Goal: Task Accomplishment & Management: Manage account settings

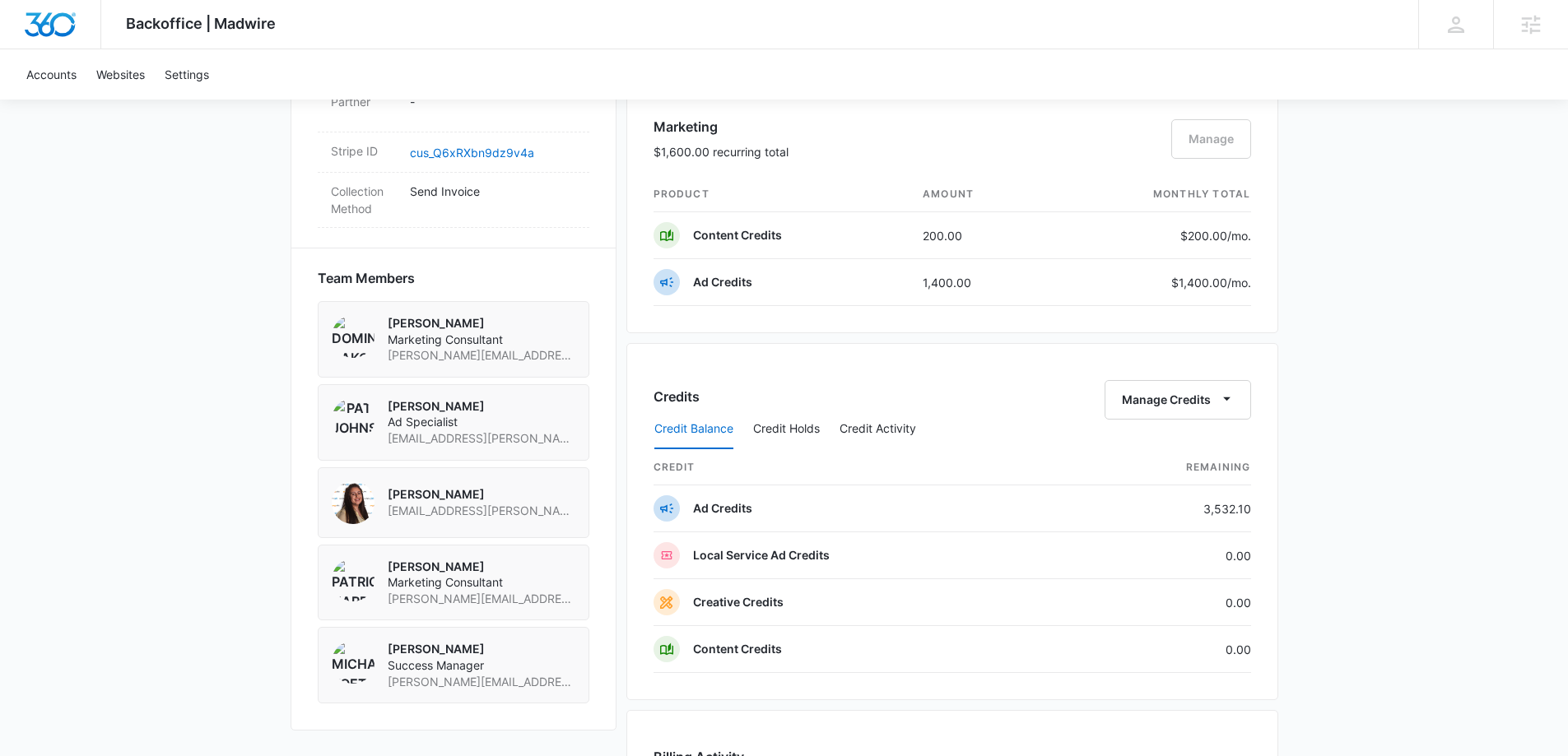
scroll to position [1481, 0]
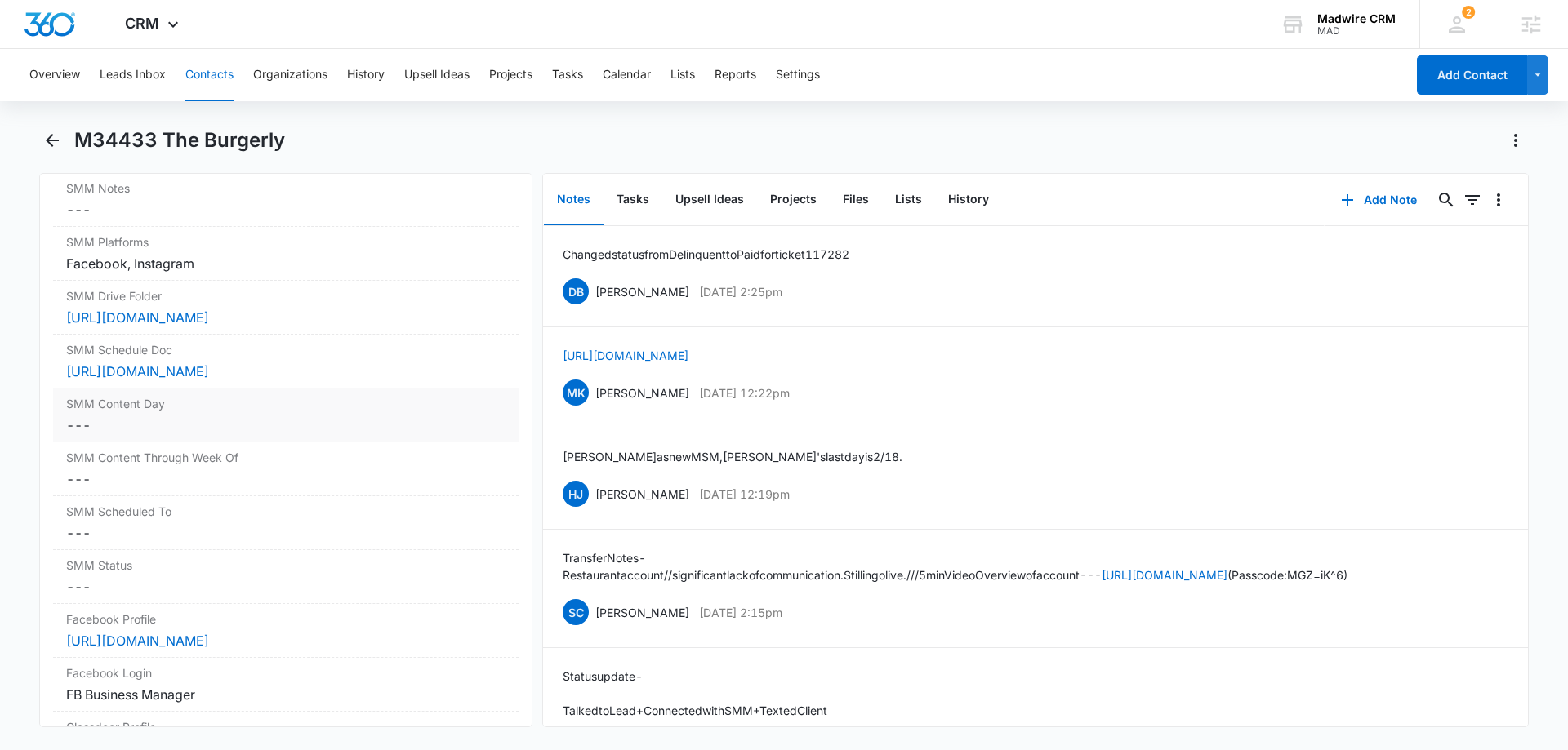
scroll to position [8081, 0]
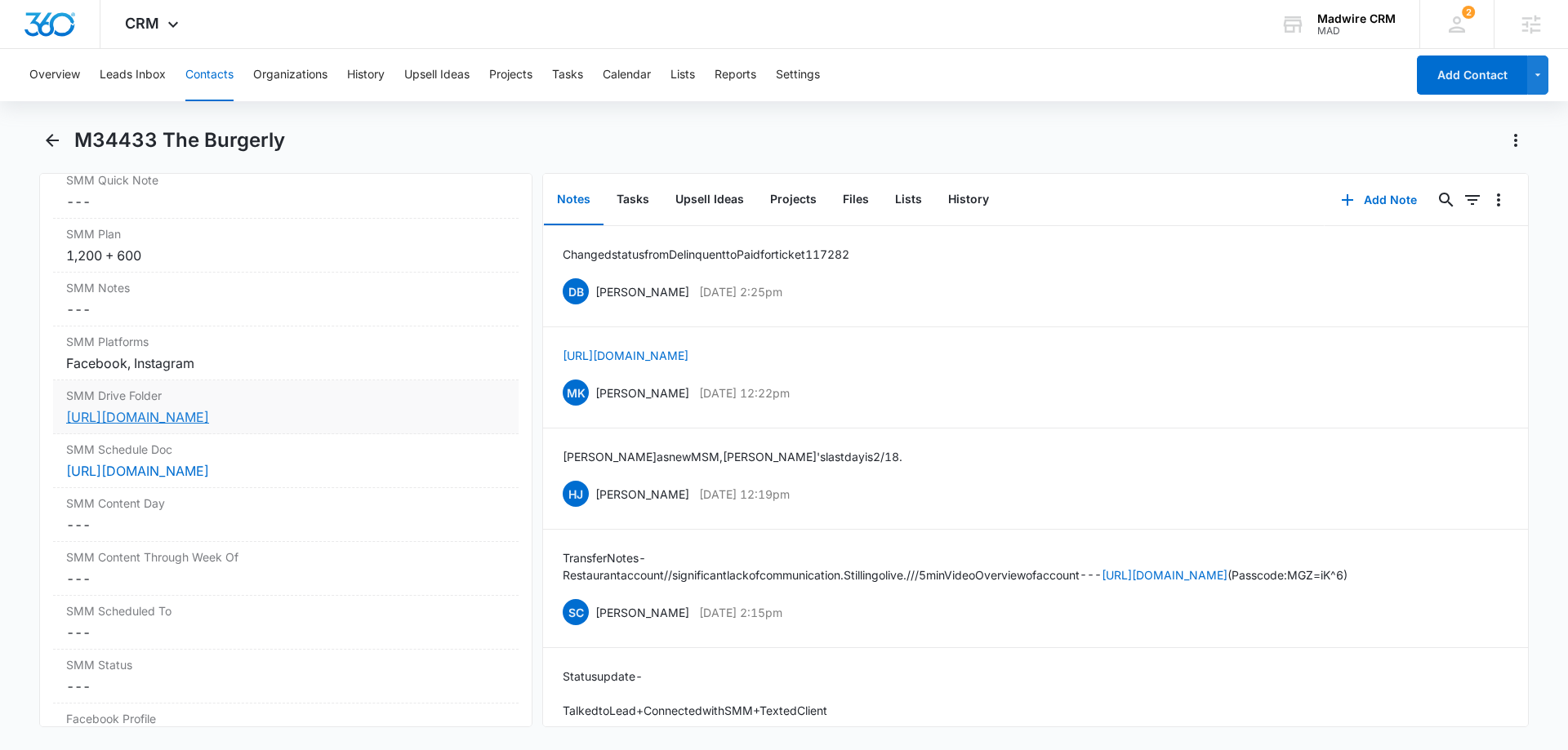
click at [209, 409] on link "https://drive.google.com/drive/folders/188Lt2bjEAq2uLIs0jgzF-mIRVjt6KyWa" at bounding box center [138, 417] width 143 height 17
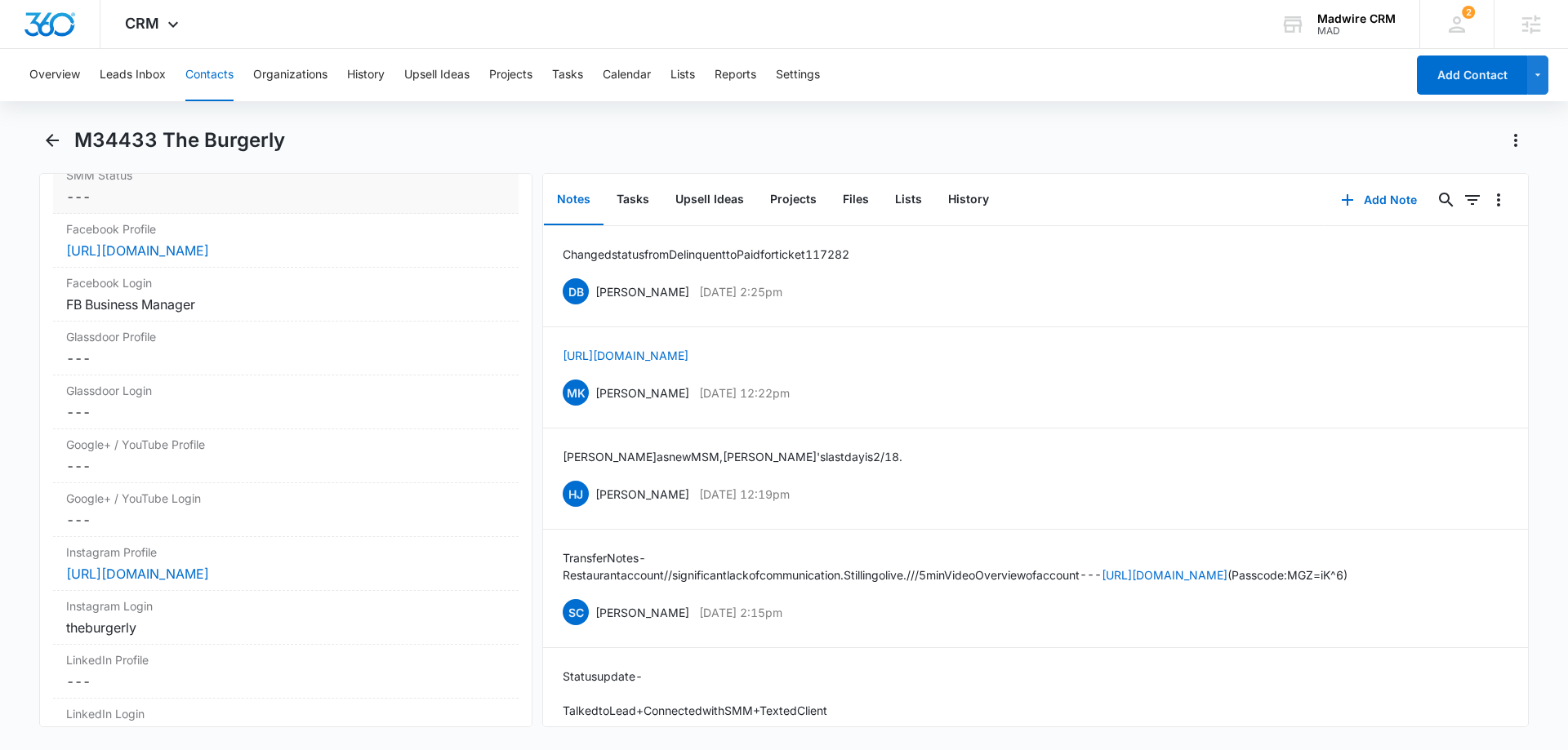
scroll to position [8653, 0]
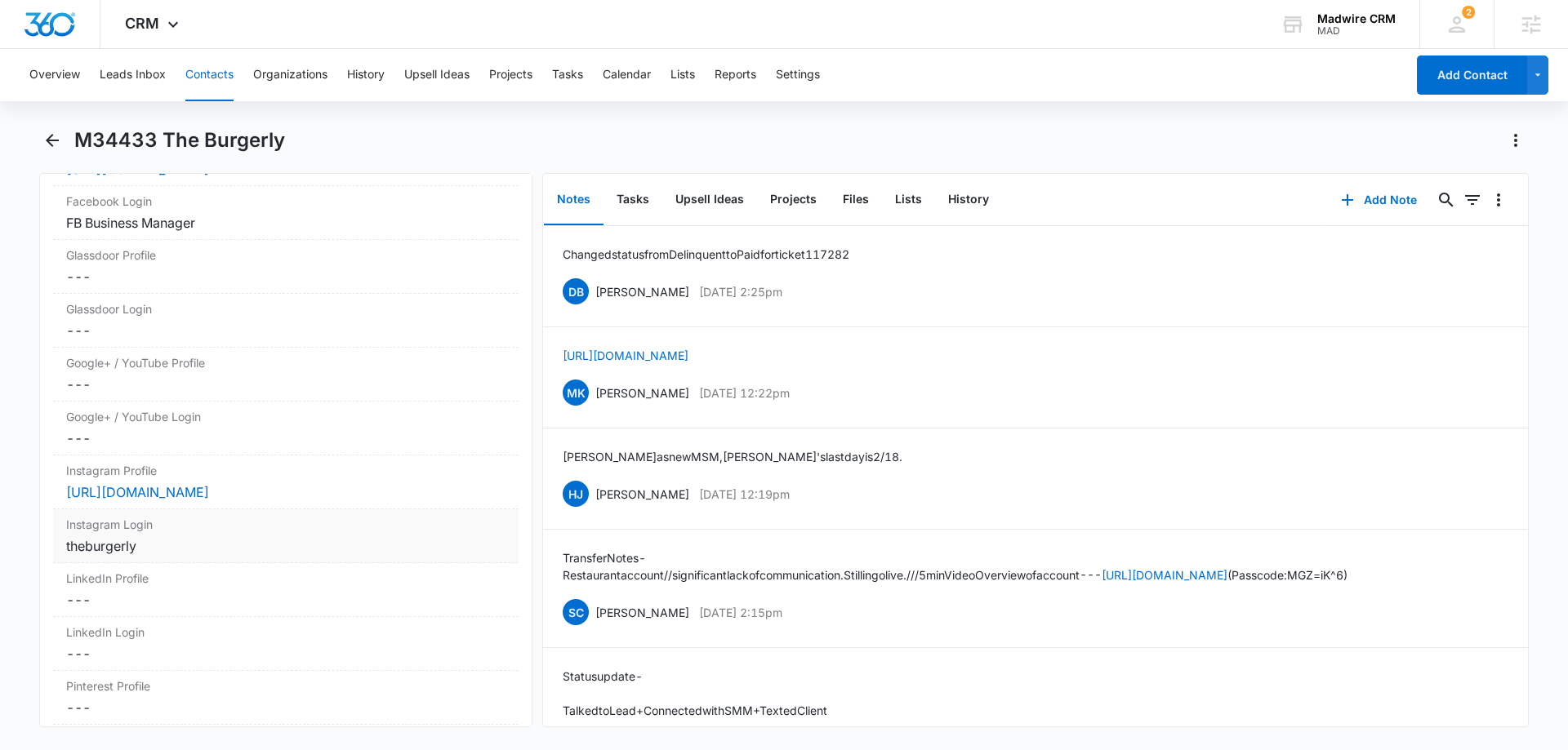
click at [221, 521] on label "Instagram Login" at bounding box center [286, 524] width 439 height 17
click at [448, 472] on label "Instagram Profile" at bounding box center [286, 470] width 439 height 17
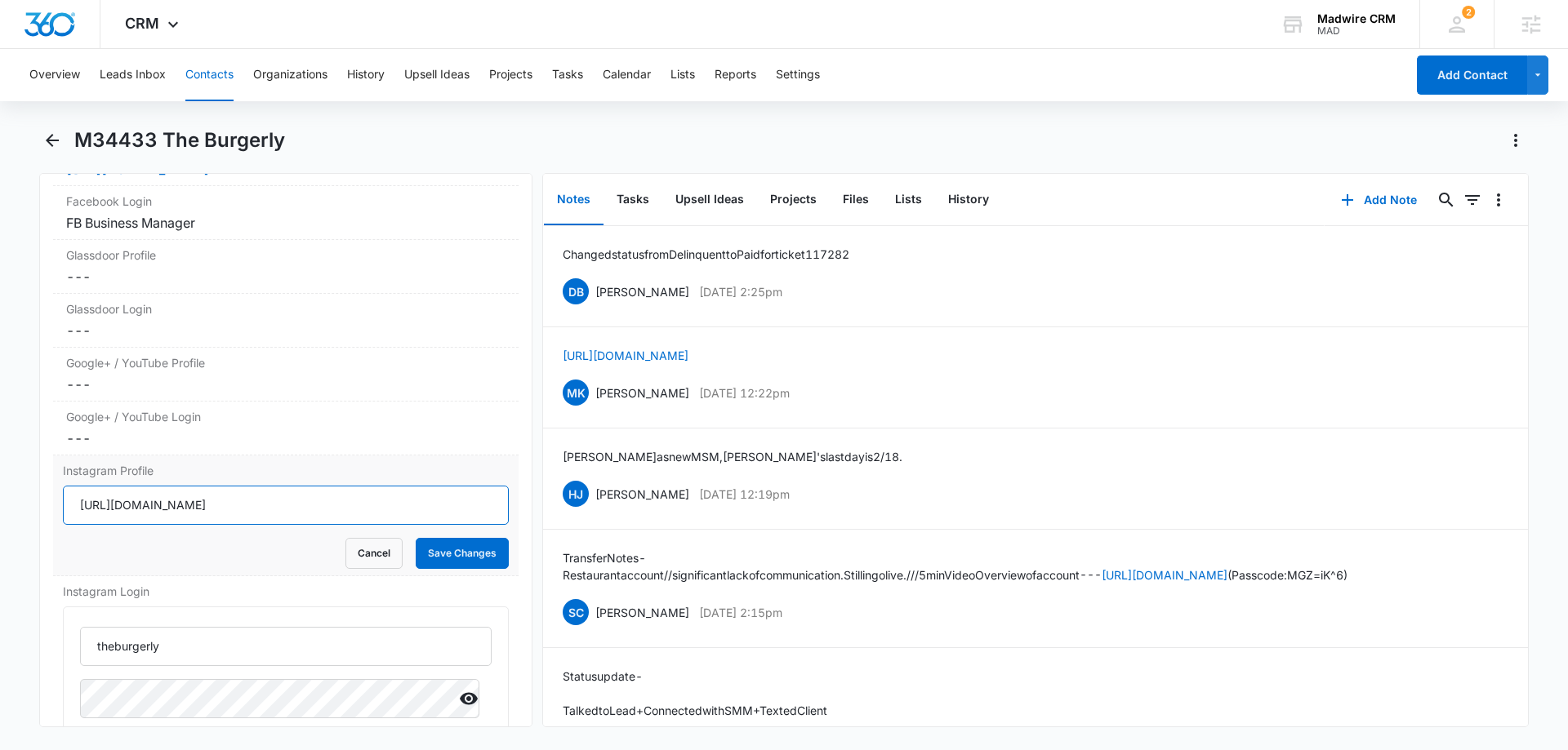
click at [281, 503] on input "https://www.instagram.com/theburgerly/?igshid=1b0tho0vxq0sv" at bounding box center [286, 505] width 446 height 39
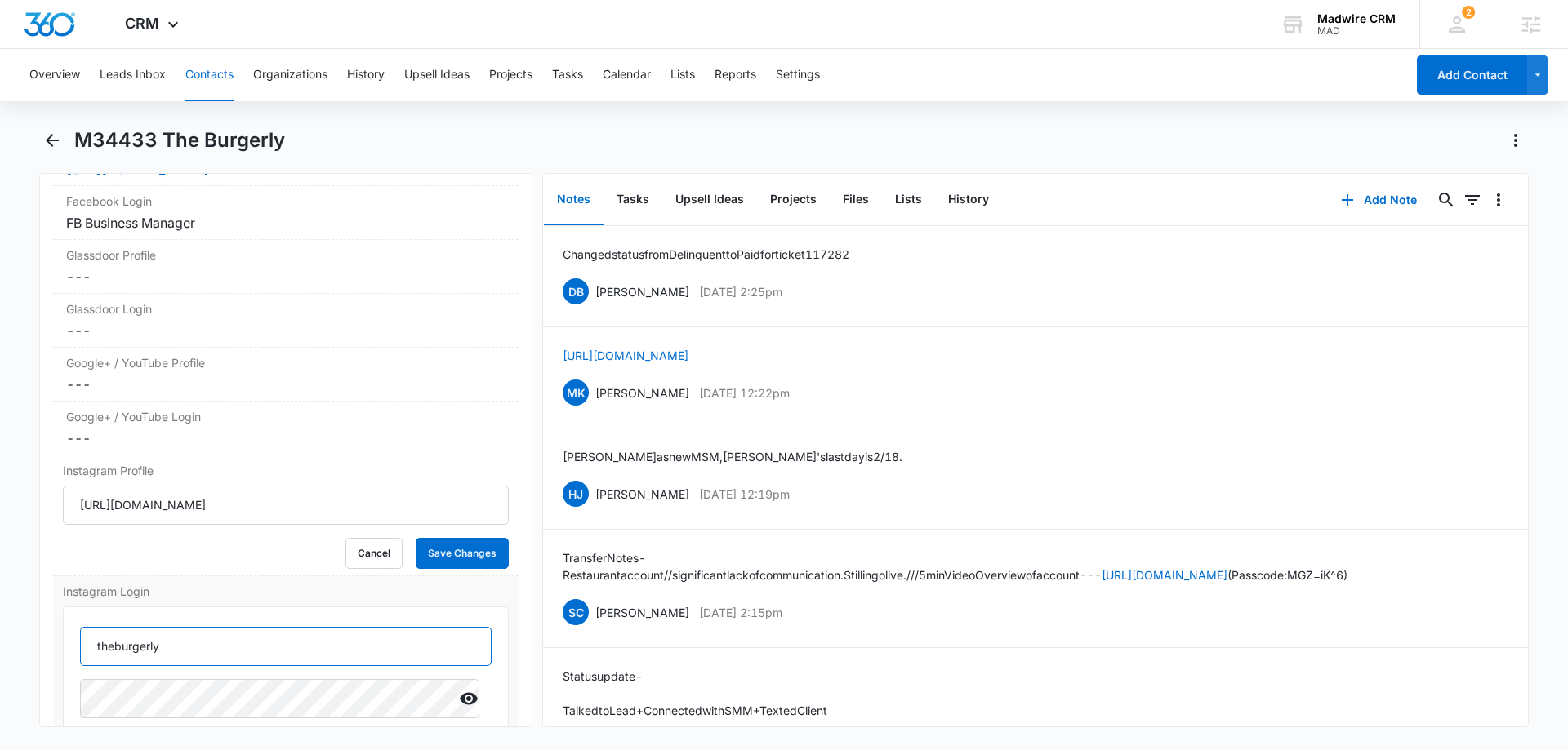
click at [238, 644] on input "theburgerly" at bounding box center [286, 646] width 411 height 39
drag, startPoint x: 465, startPoint y: 696, endPoint x: 459, endPoint y: 685, distance: 12.5
click at [465, 696] on icon "Show" at bounding box center [469, 699] width 20 height 20
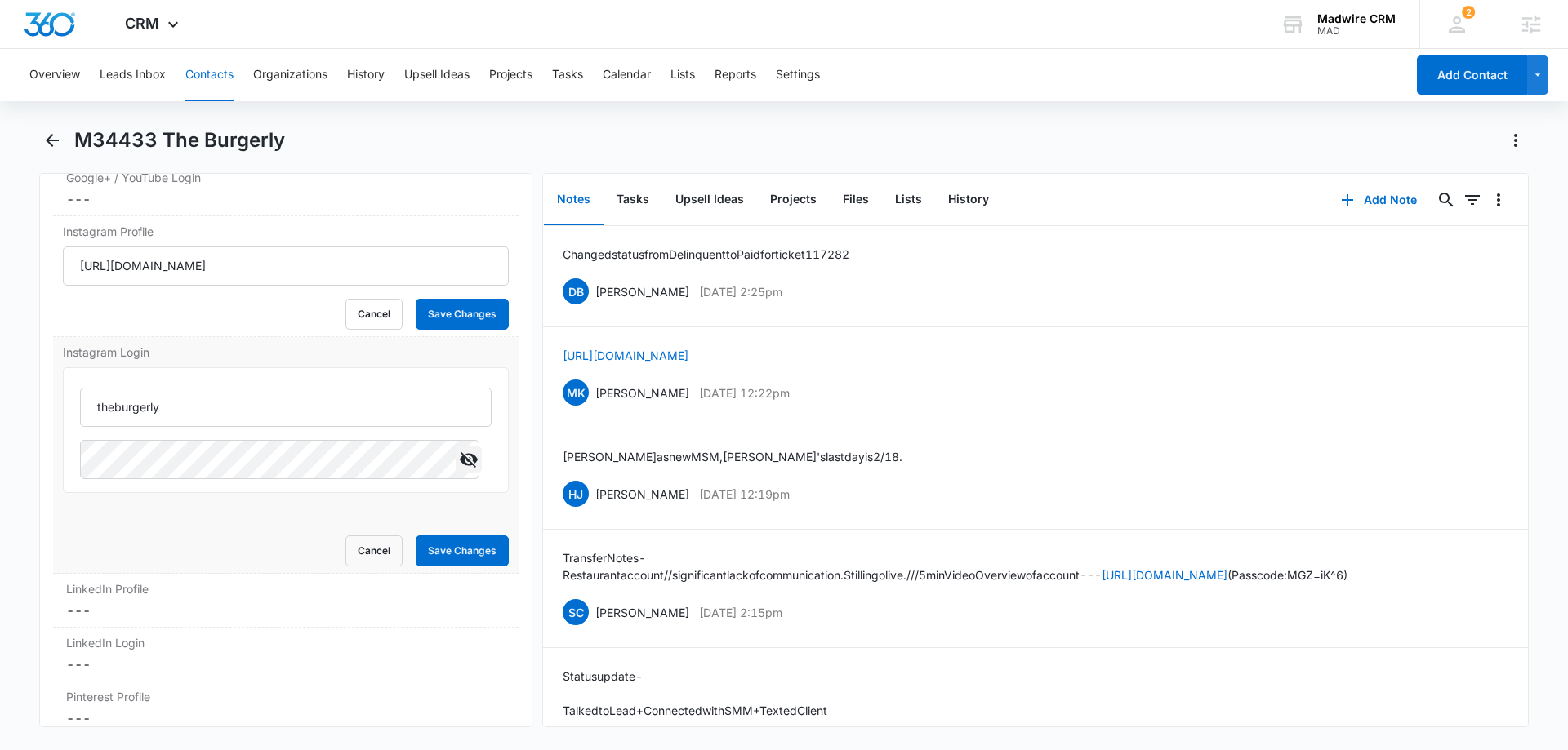
scroll to position [8897, 0]
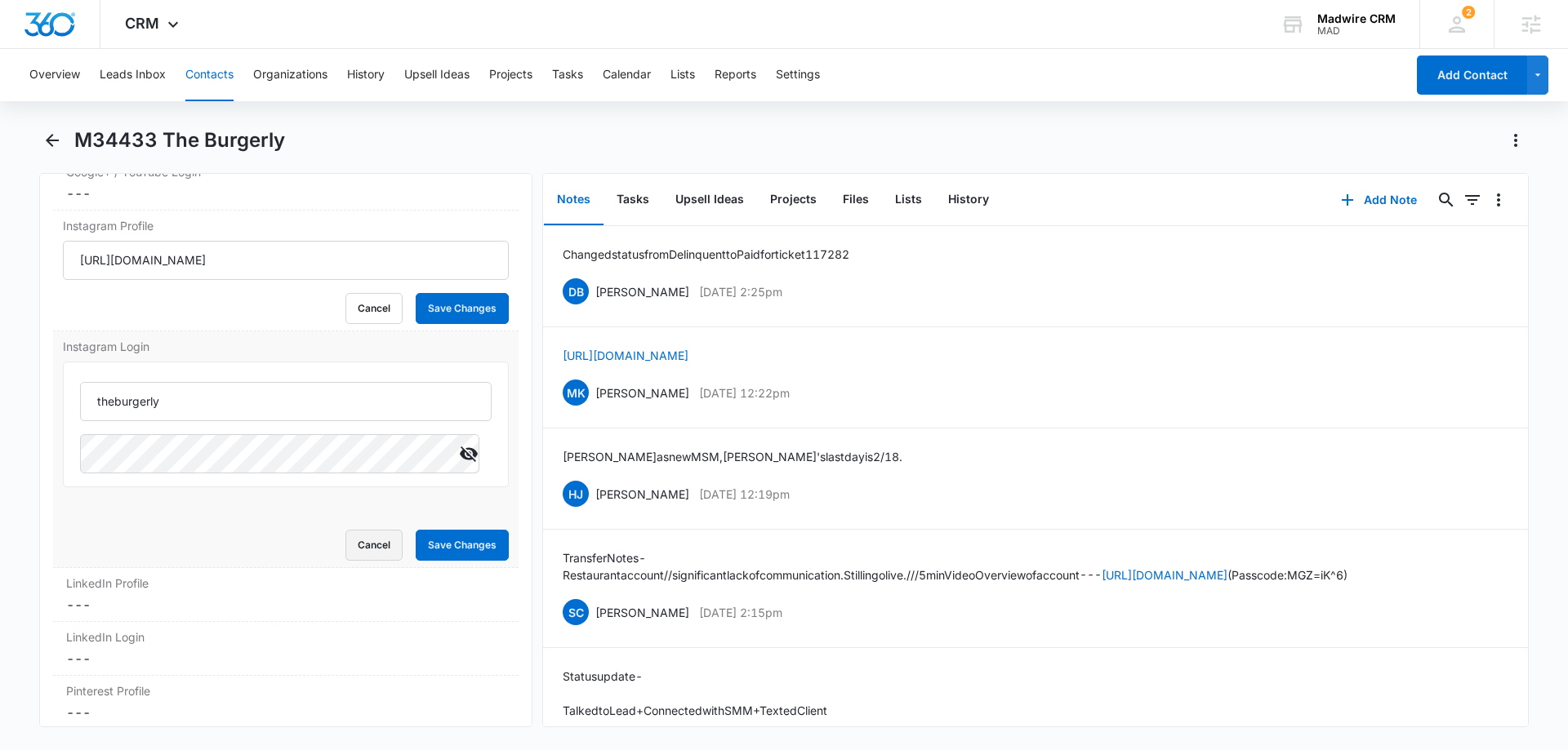
click at [367, 548] on button "Cancel" at bounding box center [374, 544] width 57 height 31
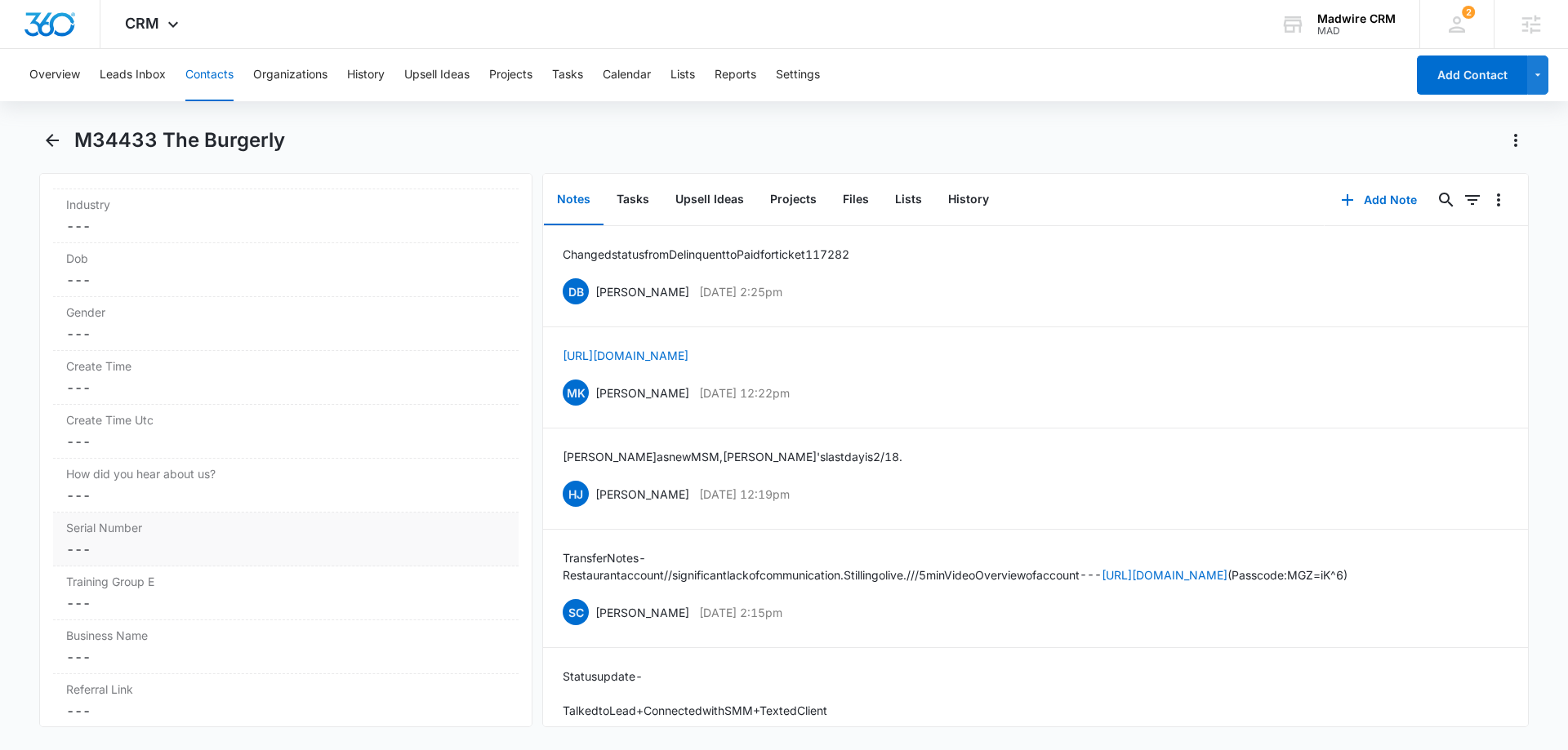
scroll to position [10916, 0]
